Goal: Task Accomplishment & Management: Use online tool/utility

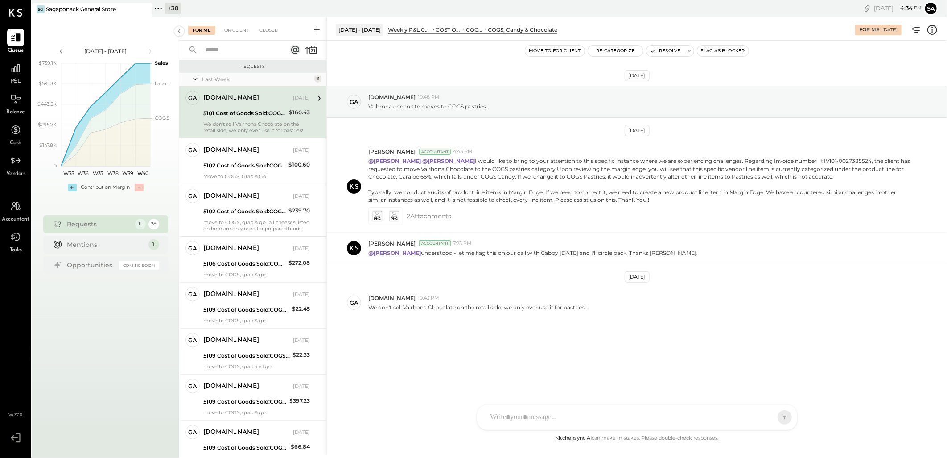
click at [259, 109] on div "5101 Cost of Goods Sold:COGS, Retail & Market:COGS, Candy & Chocolate" at bounding box center [244, 113] width 83 height 9
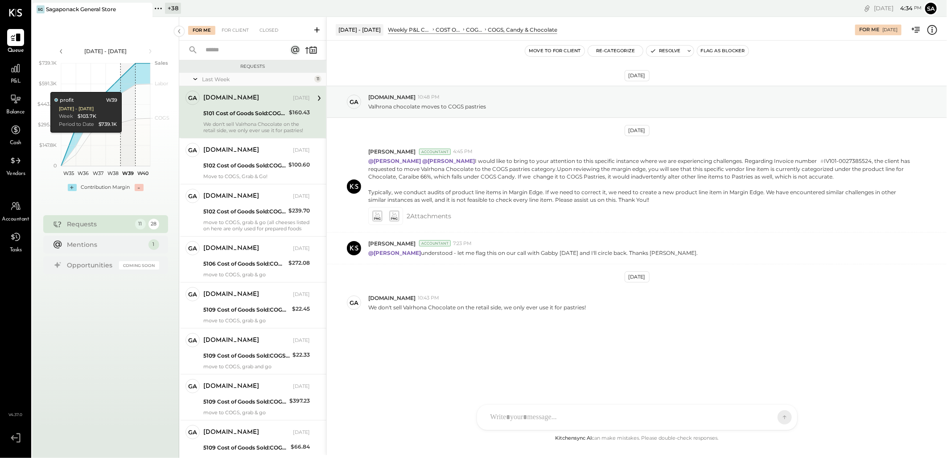
click at [169, 7] on div "+ 38" at bounding box center [173, 8] width 16 height 11
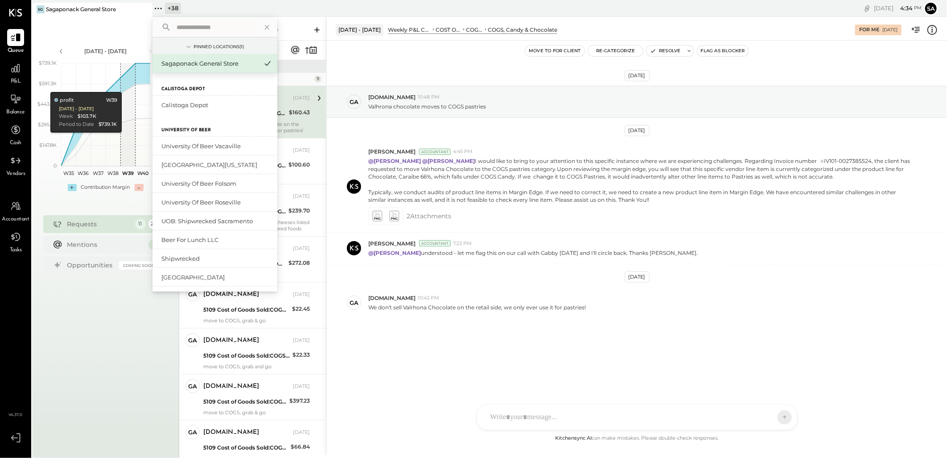
click at [195, 25] on input "text" at bounding box center [214, 27] width 83 height 16
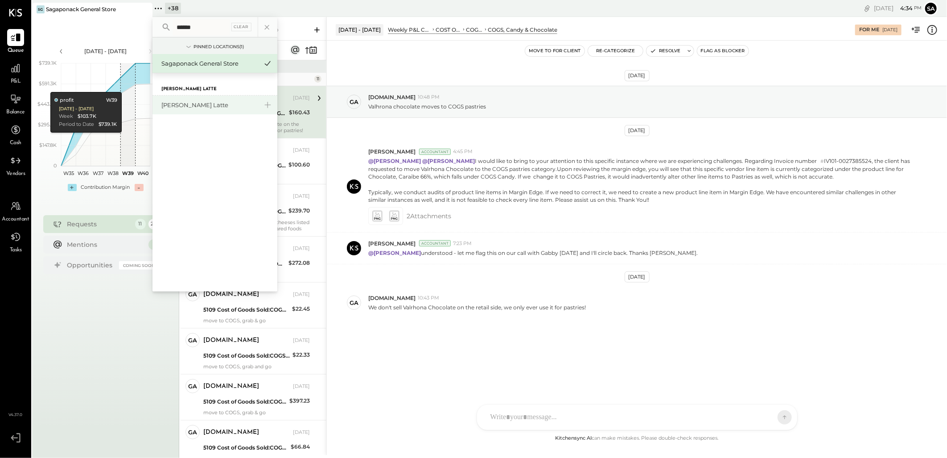
type input "******"
click at [218, 104] on div "[PERSON_NAME] Latte" at bounding box center [209, 105] width 96 height 8
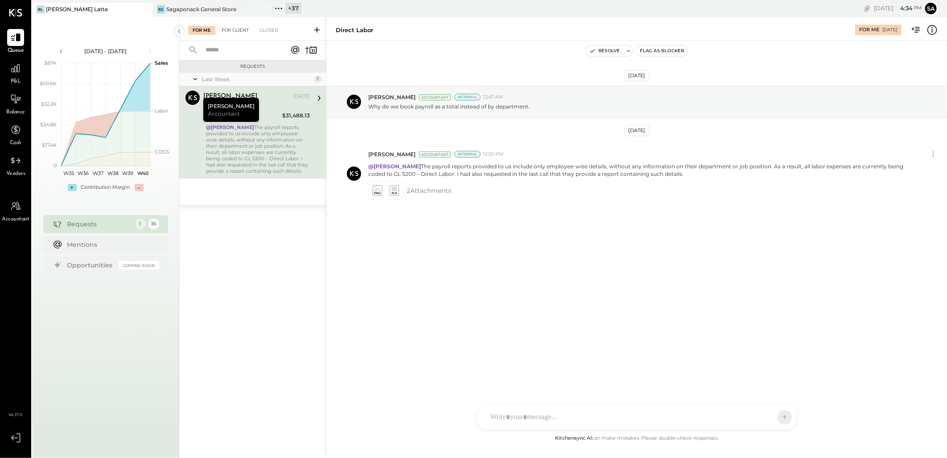
click at [237, 29] on div "For Client" at bounding box center [235, 30] width 36 height 9
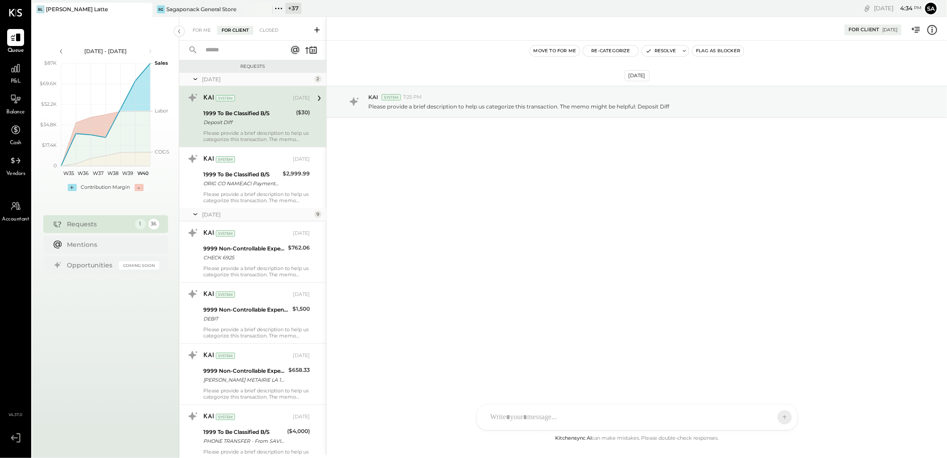
click at [224, 51] on input "text" at bounding box center [240, 50] width 81 height 15
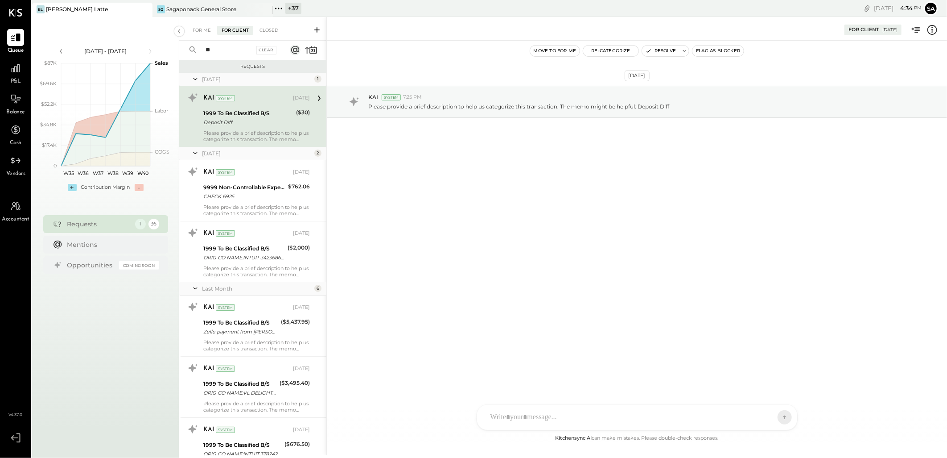
type input "*"
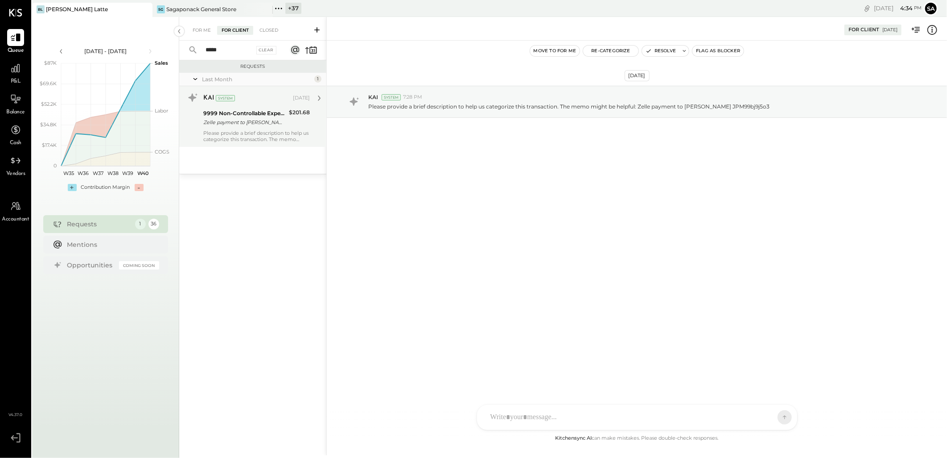
type input "*****"
click at [241, 144] on div "KAI System [DATE] 9999 Non-Controllable Expenses:Other Income and Expenses:To B…" at bounding box center [252, 116] width 147 height 61
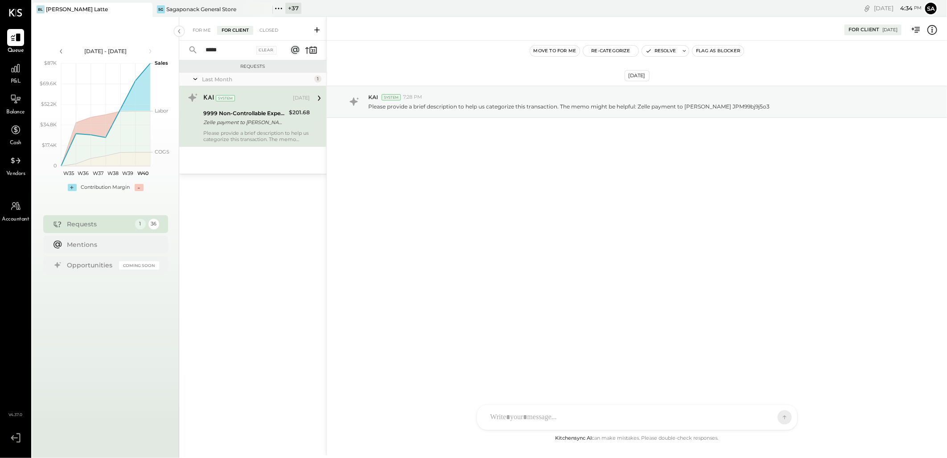
click at [253, 122] on div "Zelle payment to [PERSON_NAME] JPM99bj9j5o3" at bounding box center [244, 122] width 83 height 9
click at [658, 50] on button "Resolve" at bounding box center [660, 50] width 37 height 11
